Goal: Task Accomplishment & Management: Manage account settings

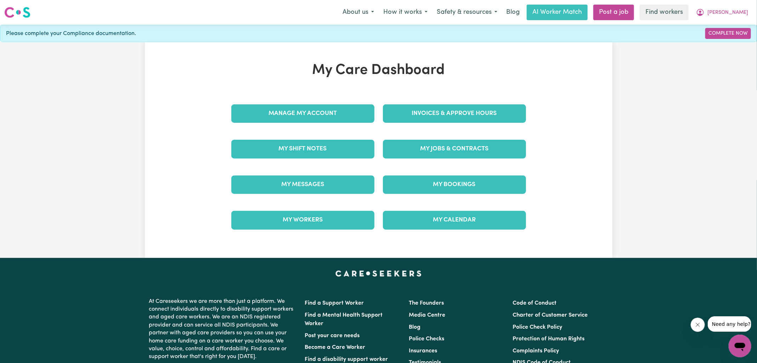
click at [409, 119] on link "Invoices & Approve Hours" at bounding box center [454, 113] width 143 height 18
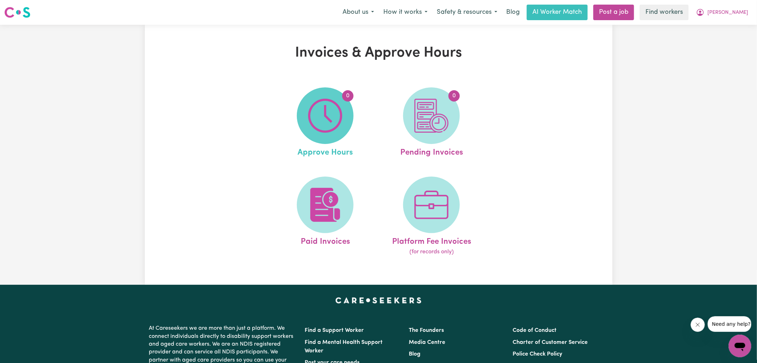
click at [304, 119] on span "0" at bounding box center [325, 115] width 57 height 57
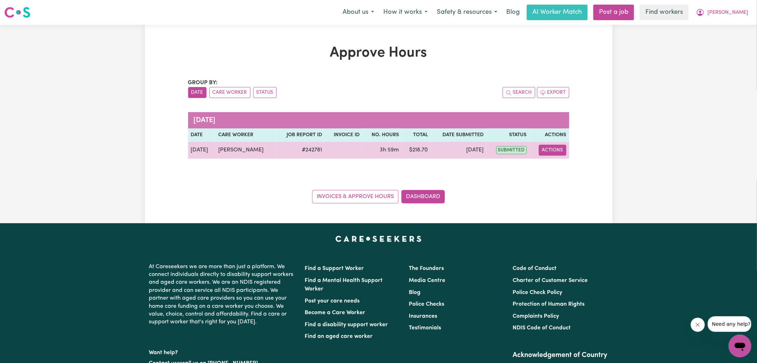
click at [559, 151] on button "Actions" at bounding box center [553, 150] width 28 height 11
click at [567, 166] on link "View Job Report" at bounding box center [570, 166] width 61 height 14
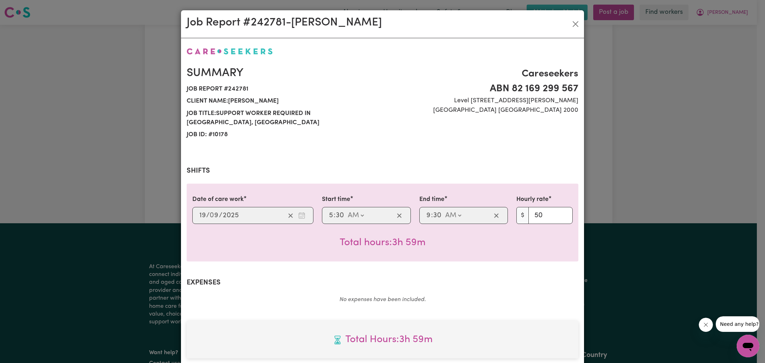
scroll to position [182, 0]
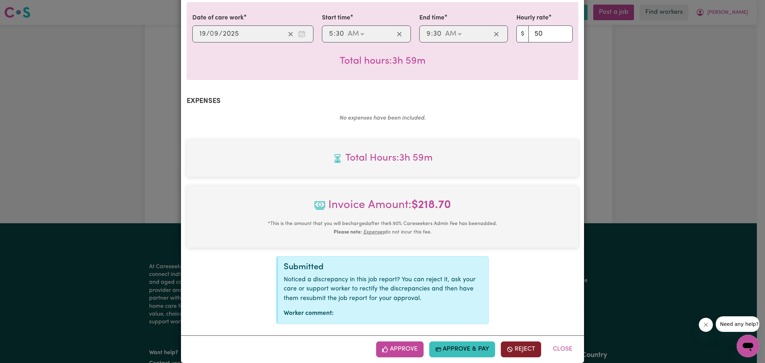
click at [521, 343] on button "Reject" at bounding box center [521, 350] width 40 height 16
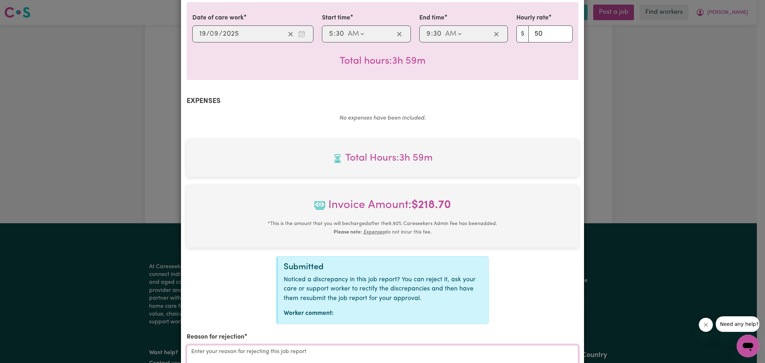
type textarea "x"
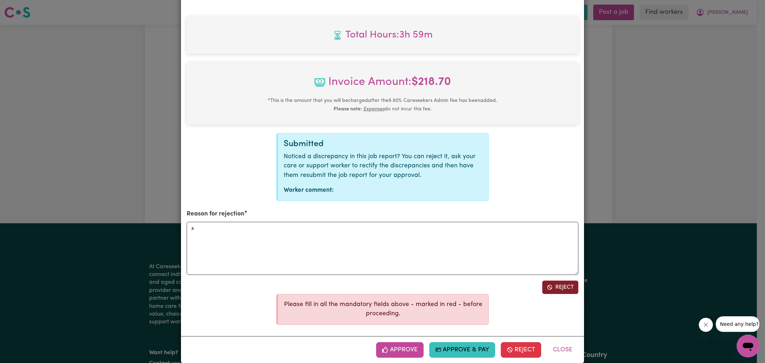
click at [559, 281] on button "Reject" at bounding box center [560, 287] width 36 height 13
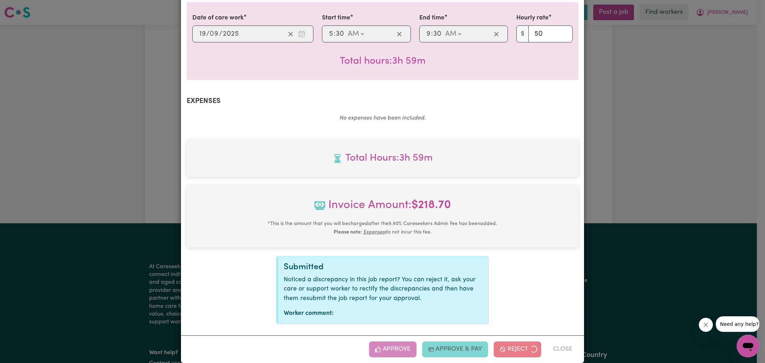
click at [642, 214] on div "Job Report # 242781 - [PERSON_NAME] Summary Job report # 242781 Client name: [P…" at bounding box center [382, 181] width 765 height 363
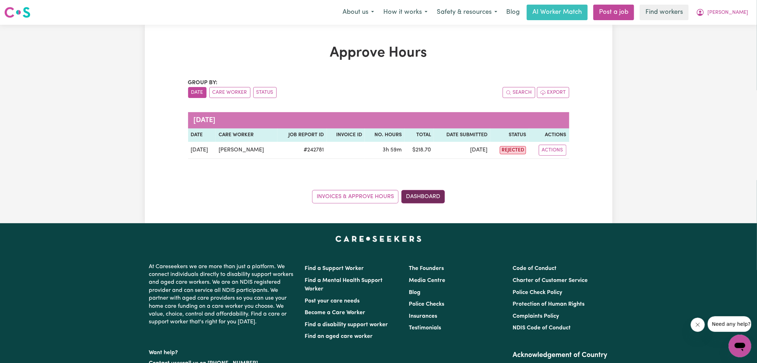
click at [439, 197] on link "Dashboard" at bounding box center [423, 196] width 44 height 13
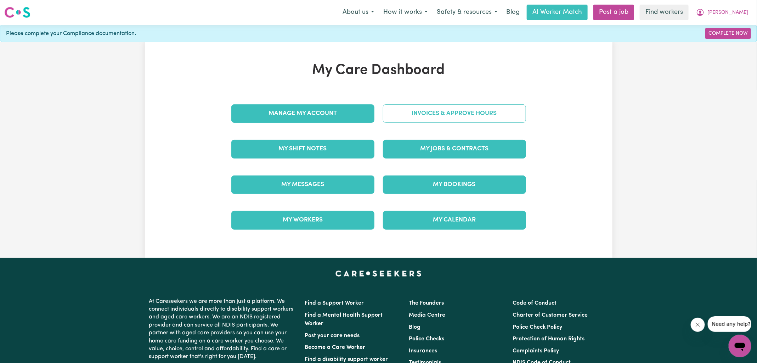
click at [451, 109] on link "Invoices & Approve Hours" at bounding box center [454, 113] width 143 height 18
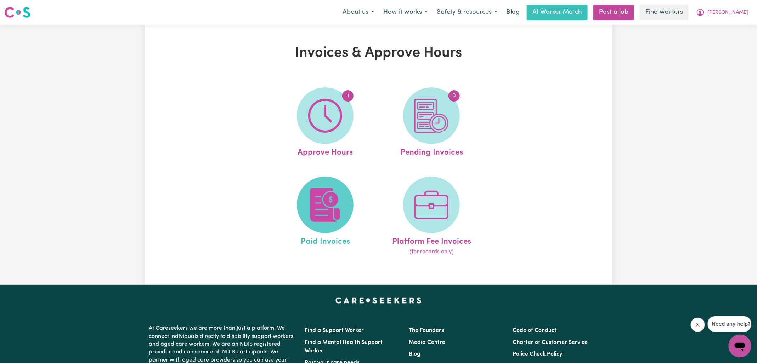
click at [319, 220] on img at bounding box center [325, 205] width 34 height 34
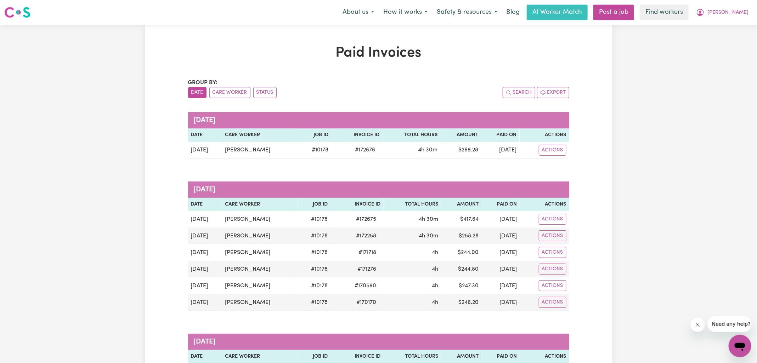
click at [738, 5] on div "About us How it works Safety & resources Blog AI Worker Match Post a job Find w…" at bounding box center [545, 13] width 415 height 16
click at [738, 13] on span "[PERSON_NAME]" at bounding box center [727, 13] width 41 height 8
click at [727, 39] on link "Logout" at bounding box center [724, 40] width 56 height 13
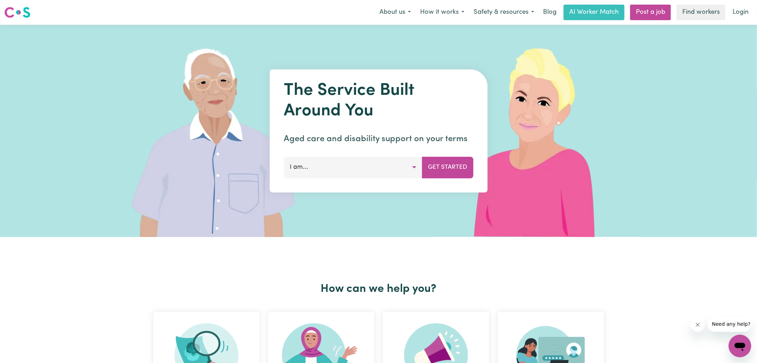
click at [738, 13] on link "Login" at bounding box center [740, 13] width 24 height 16
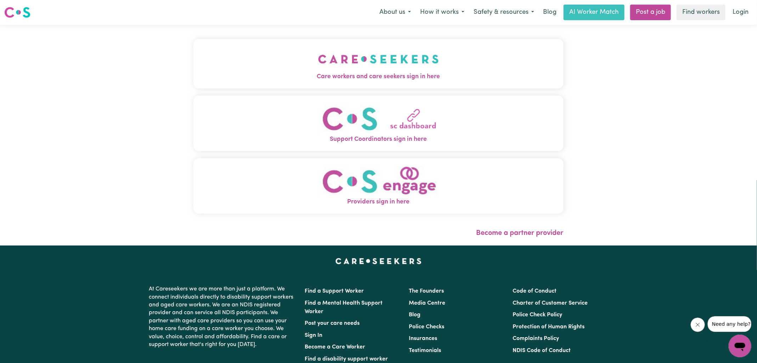
click at [394, 57] on img "Care workers and care seekers sign in here" at bounding box center [378, 59] width 121 height 26
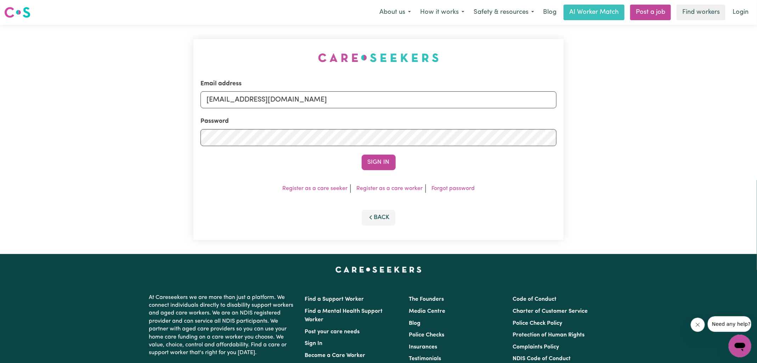
click at [140, 55] on div "Email address [EMAIL_ADDRESS][DOMAIN_NAME] Password Sign In Register as a care …" at bounding box center [378, 140] width 757 height 230
drag, startPoint x: 249, startPoint y: 100, endPoint x: 591, endPoint y: 180, distance: 351.4
click at [591, 180] on div "Email address [EMAIL_ADDRESS][DOMAIN_NAME] Password Sign In Register as a care …" at bounding box center [378, 140] width 757 height 230
type input "SUPERUSER~[EMAIL_ADDRESS][DOMAIN_NAME]"
click at [362, 155] on button "Sign In" at bounding box center [379, 163] width 34 height 16
